Goal: Task Accomplishment & Management: Manage account settings

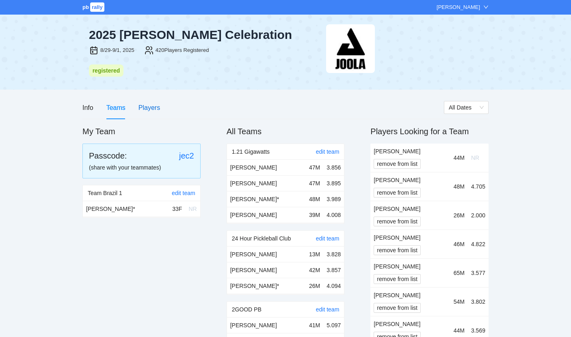
click at [147, 106] on div "Players" at bounding box center [149, 108] width 22 height 10
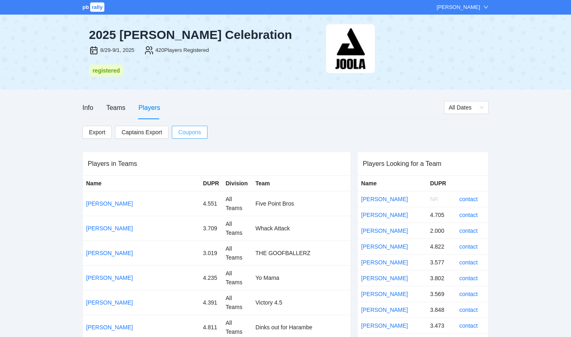
click at [175, 128] on button "Coupons" at bounding box center [190, 132] width 36 height 13
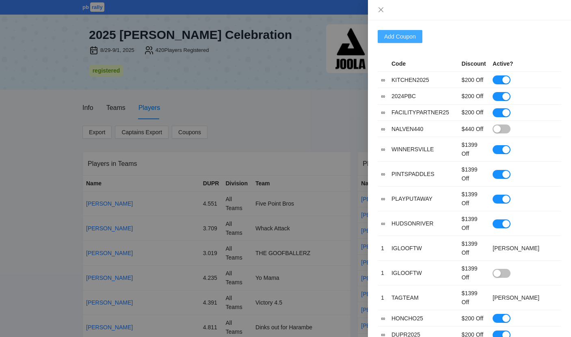
click at [400, 33] on span "Add Coupon" at bounding box center [400, 36] width 32 height 9
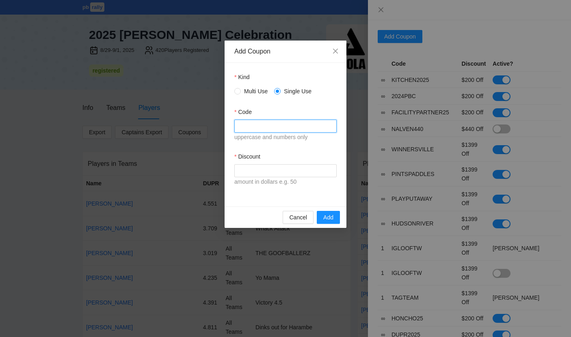
click at [270, 127] on input "Code" at bounding box center [285, 126] width 102 height 13
type input "******"
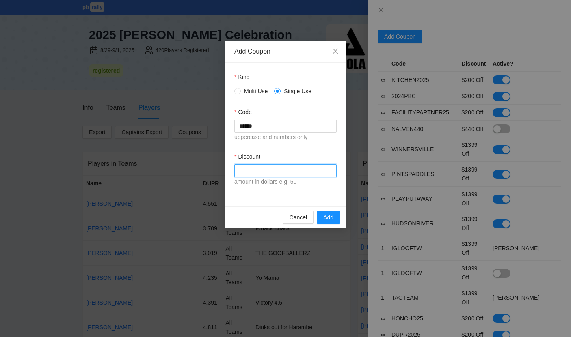
click at [265, 172] on input "Discount" at bounding box center [285, 170] width 102 height 13
type input "****"
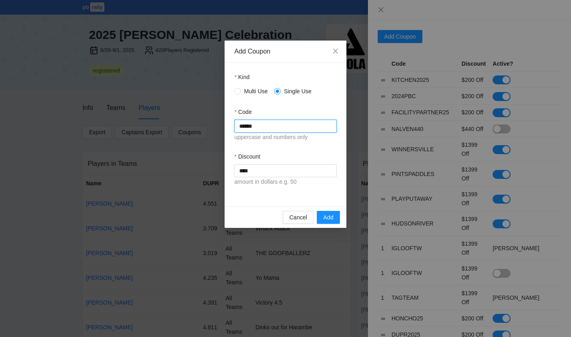
click at [257, 124] on input "******" at bounding box center [285, 126] width 102 height 13
click at [327, 224] on div "Cancel Add" at bounding box center [285, 218] width 122 height 22
click at [327, 218] on span "Add" at bounding box center [328, 217] width 10 height 9
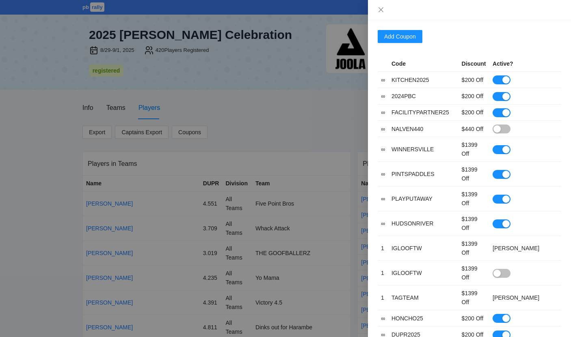
click at [265, 121] on div at bounding box center [285, 168] width 571 height 337
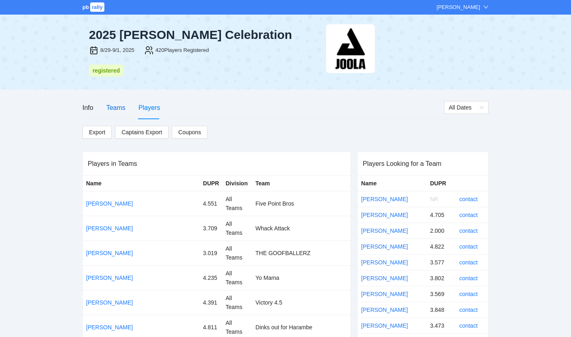
click at [110, 109] on div "Teams" at bounding box center [115, 108] width 19 height 10
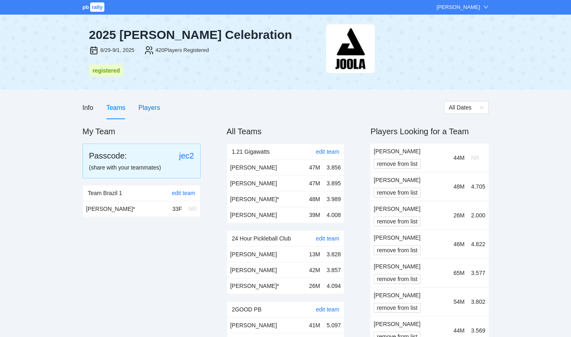
click at [152, 107] on div "Players" at bounding box center [149, 108] width 22 height 10
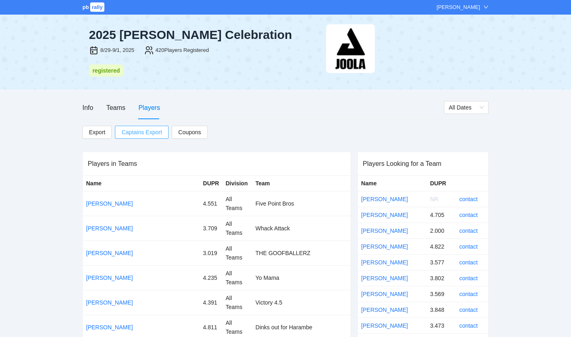
click at [155, 130] on span "Captains Export" at bounding box center [141, 132] width 41 height 12
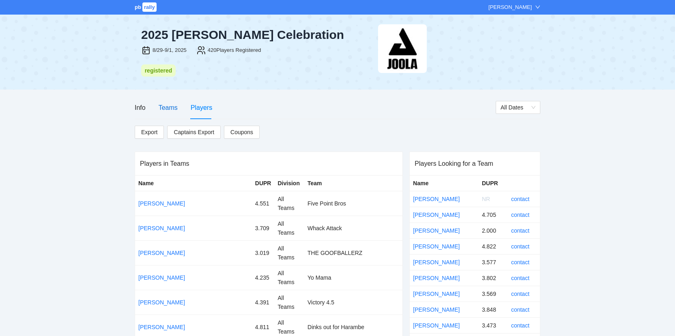
click at [159, 109] on div "Teams" at bounding box center [168, 108] width 19 height 10
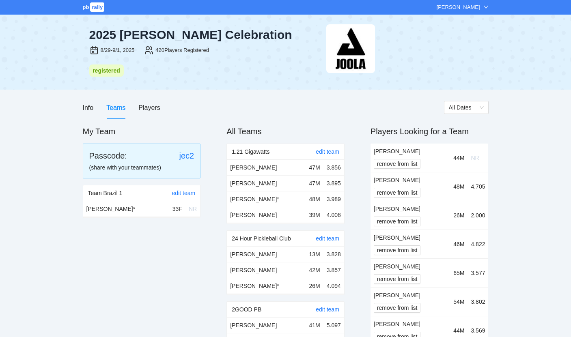
scroll to position [4239, 0]
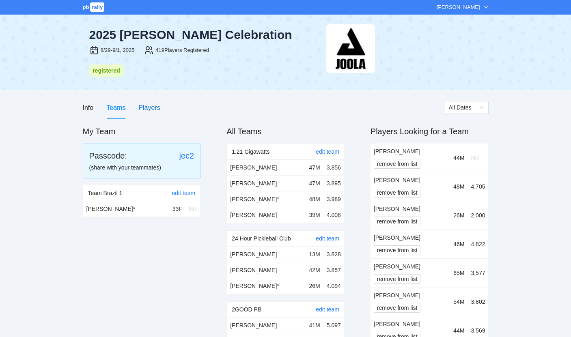
click at [154, 106] on div "Players" at bounding box center [149, 108] width 22 height 10
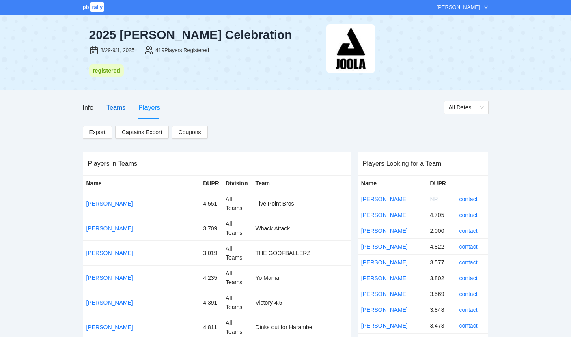
click at [116, 108] on div "Teams" at bounding box center [115, 108] width 19 height 10
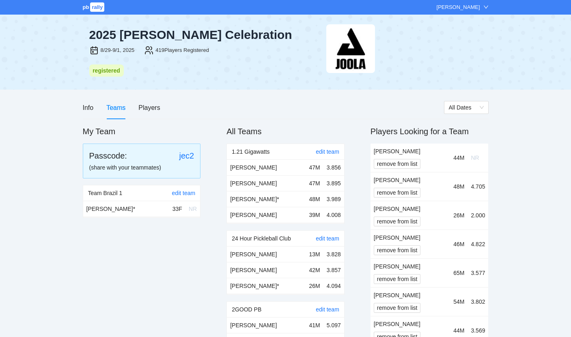
scroll to position [2825, 0]
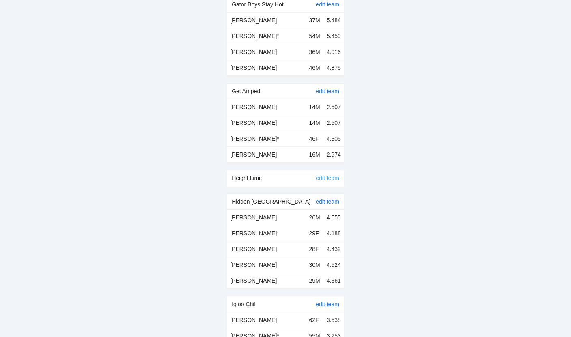
click at [324, 175] on link "edit team" at bounding box center [328, 178] width 24 height 6
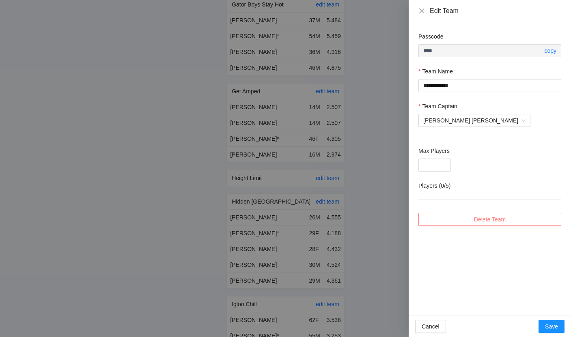
click at [473, 218] on button "Delete Team" at bounding box center [489, 219] width 143 height 13
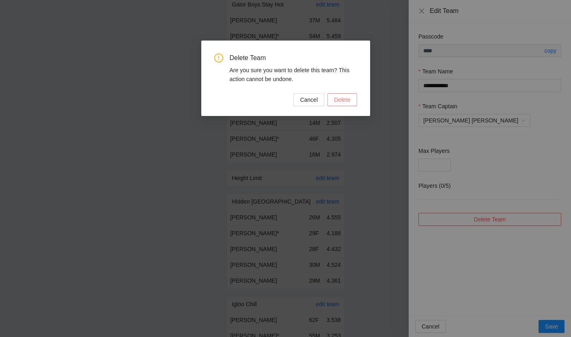
click at [345, 104] on span "Delete" at bounding box center [342, 99] width 16 height 9
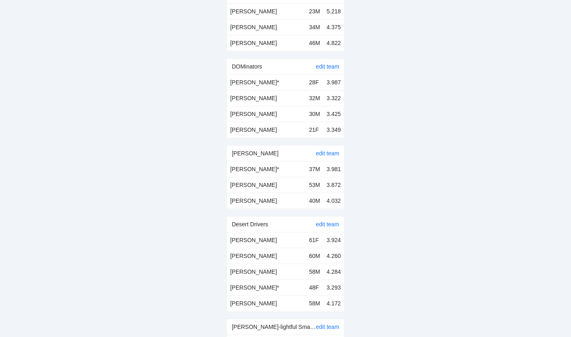
scroll to position [3931, 0]
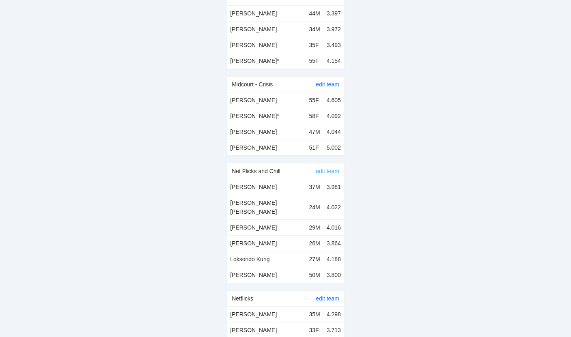
click at [323, 168] on link "edit team" at bounding box center [328, 171] width 24 height 6
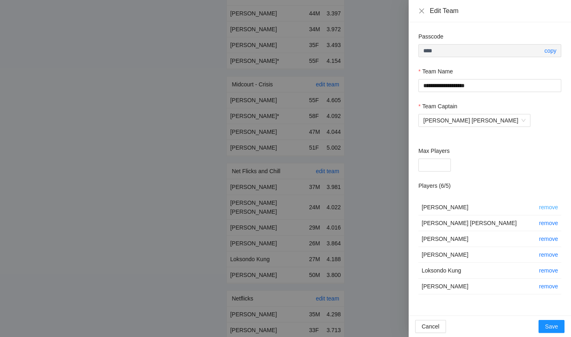
click at [554, 208] on link "remove" at bounding box center [548, 207] width 19 height 6
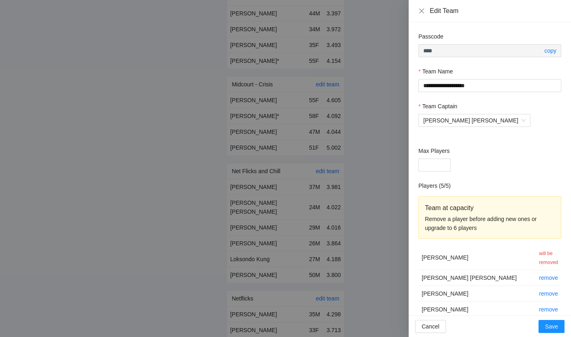
scroll to position [43, 0]
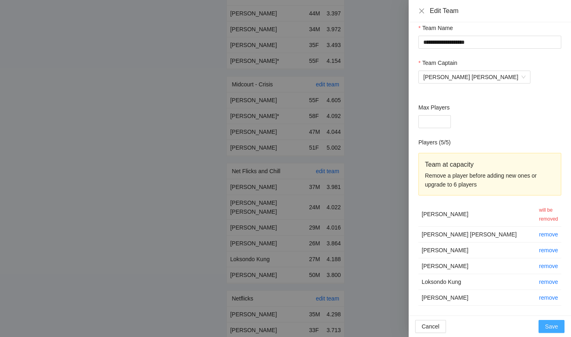
click at [552, 330] on span "Save" at bounding box center [551, 326] width 13 height 9
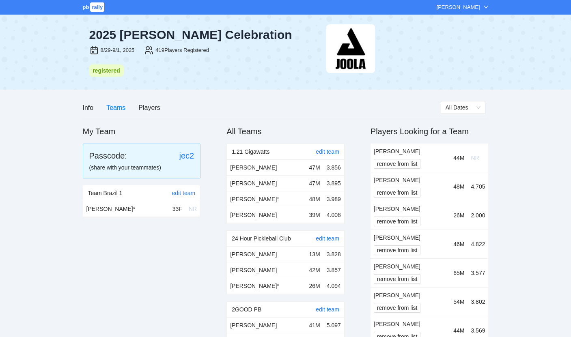
scroll to position [3931, 0]
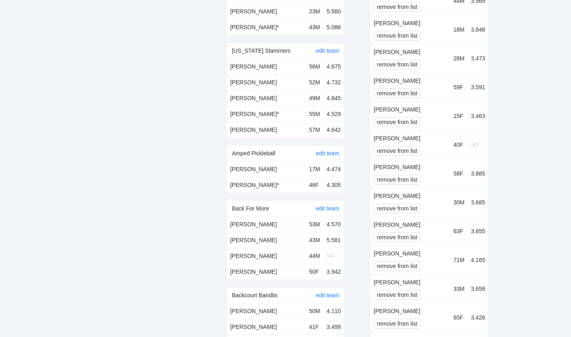
scroll to position [4034, 0]
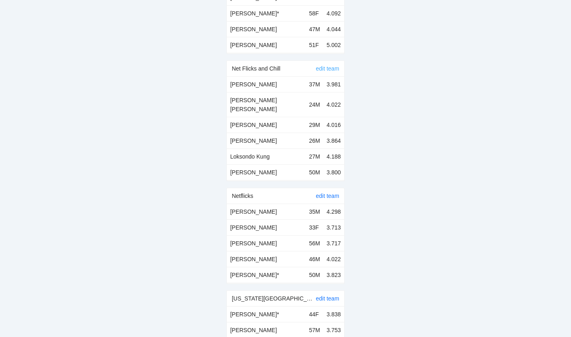
click at [323, 65] on link "edit team" at bounding box center [328, 68] width 24 height 6
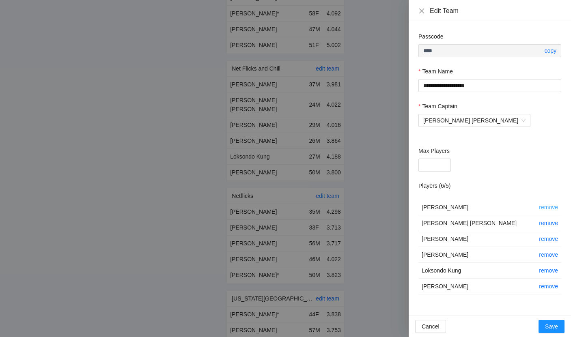
click at [540, 205] on link "remove" at bounding box center [548, 207] width 19 height 6
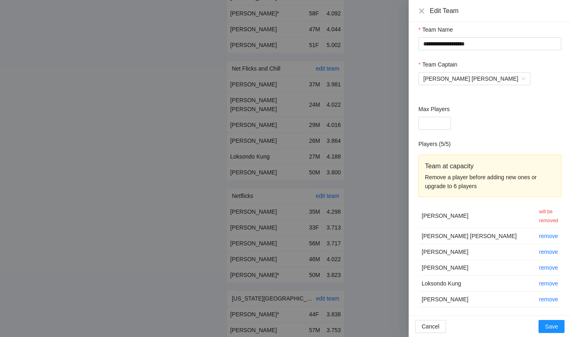
scroll to position [43, 0]
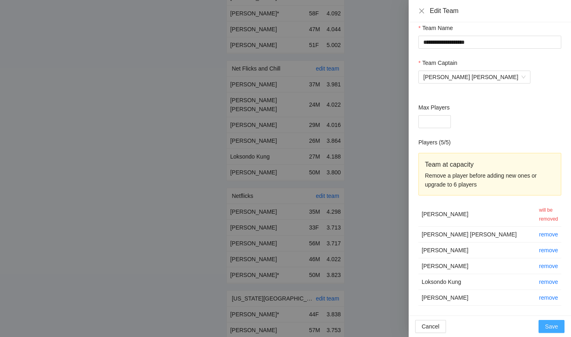
click at [552, 329] on span "Save" at bounding box center [551, 326] width 13 height 9
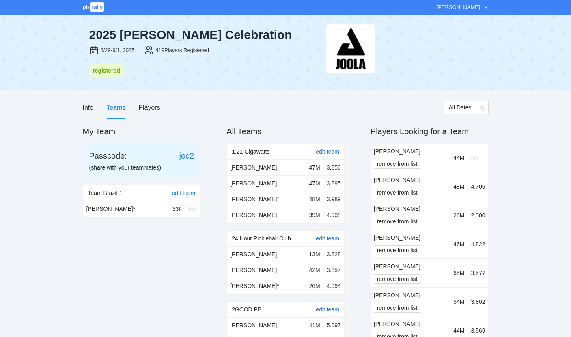
scroll to position [4034, 0]
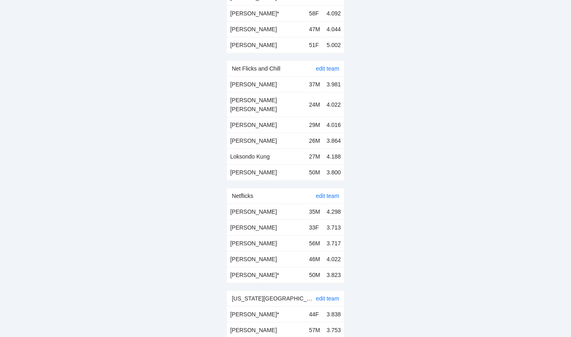
click at [233, 77] on td "[PERSON_NAME]" at bounding box center [266, 85] width 79 height 16
copy td "Alann"
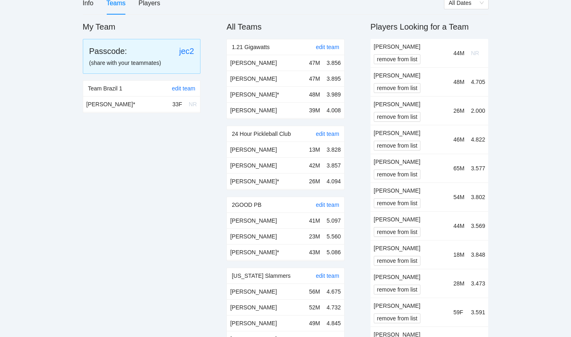
scroll to position [0, 0]
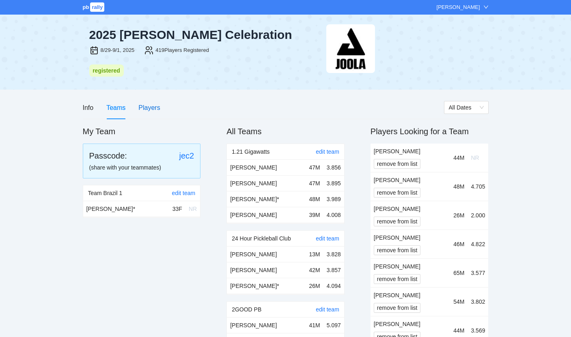
click at [155, 107] on div "Players" at bounding box center [149, 108] width 22 height 10
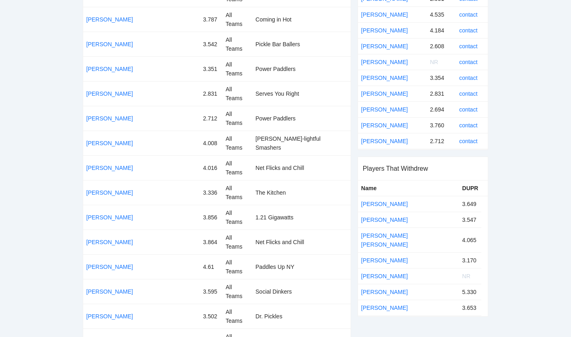
scroll to position [157, 0]
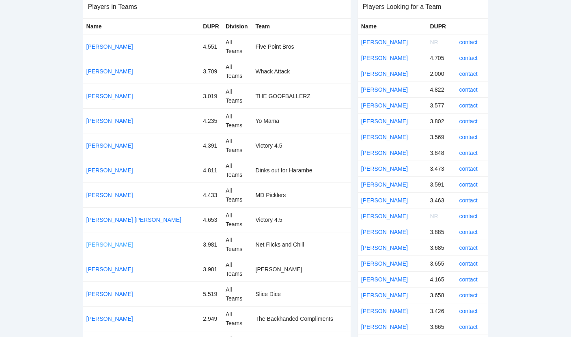
click at [109, 241] on link "[PERSON_NAME]" at bounding box center [109, 244] width 47 height 6
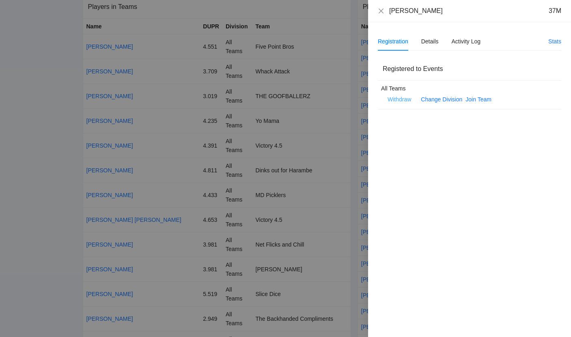
click at [390, 97] on span "Withdraw" at bounding box center [400, 99] width 24 height 9
click at [426, 72] on span "OK" at bounding box center [424, 73] width 8 height 9
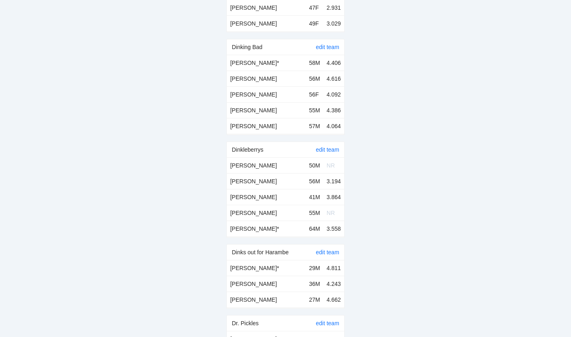
scroll to position [4018, 0]
